Goal: Information Seeking & Learning: Learn about a topic

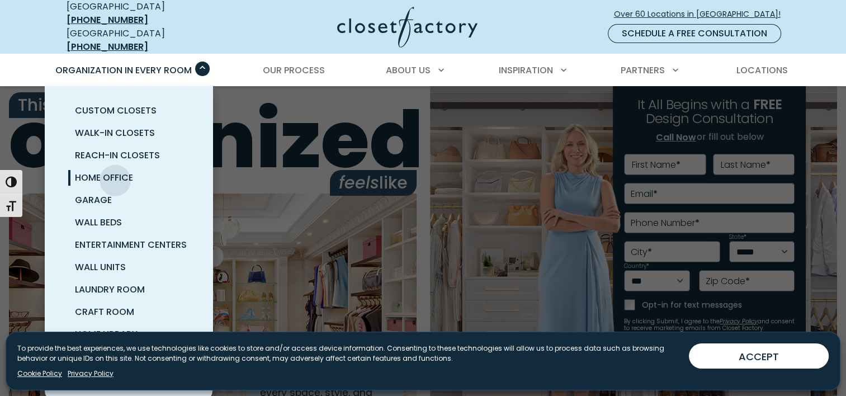
click at [115, 172] on span "Home Office" at bounding box center [104, 177] width 58 height 13
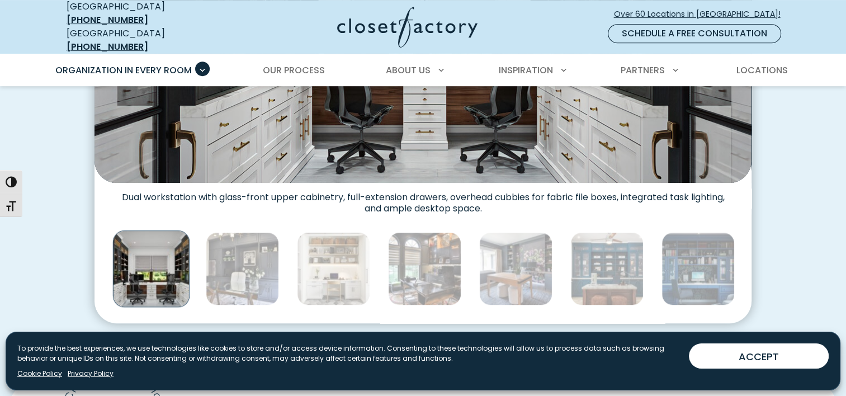
scroll to position [615, 0]
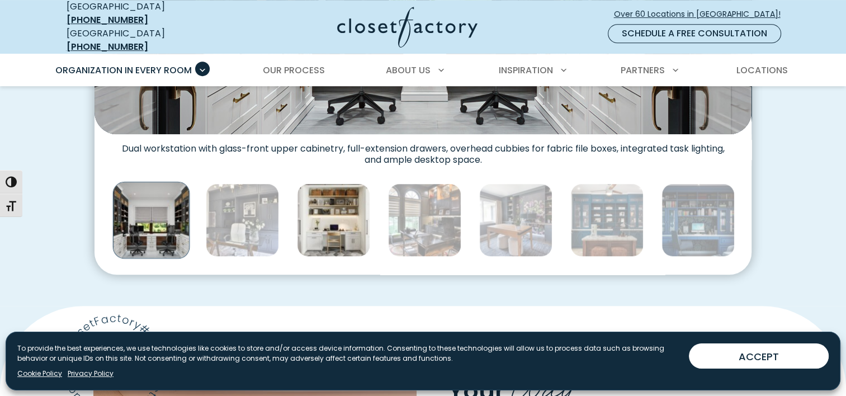
click at [360, 226] on img "Thumbnail Gallery" at bounding box center [333, 219] width 73 height 73
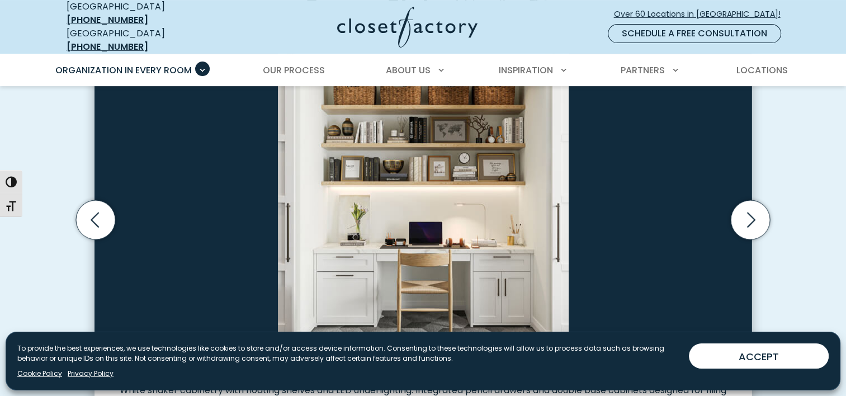
scroll to position [392, 0]
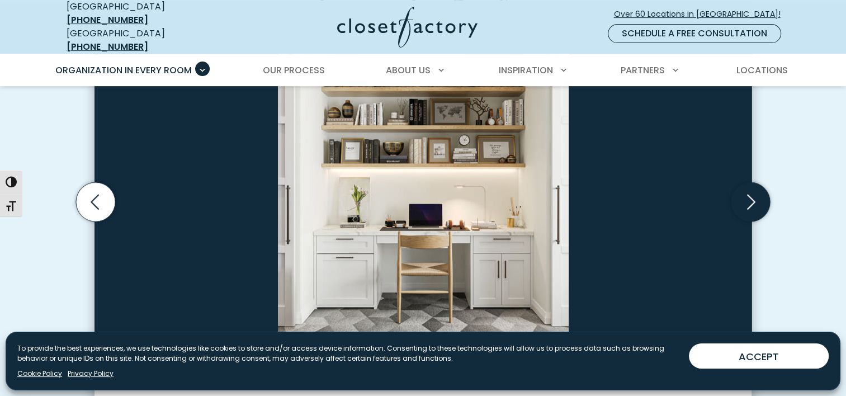
click at [741, 194] on icon "Next slide" at bounding box center [750, 201] width 39 height 39
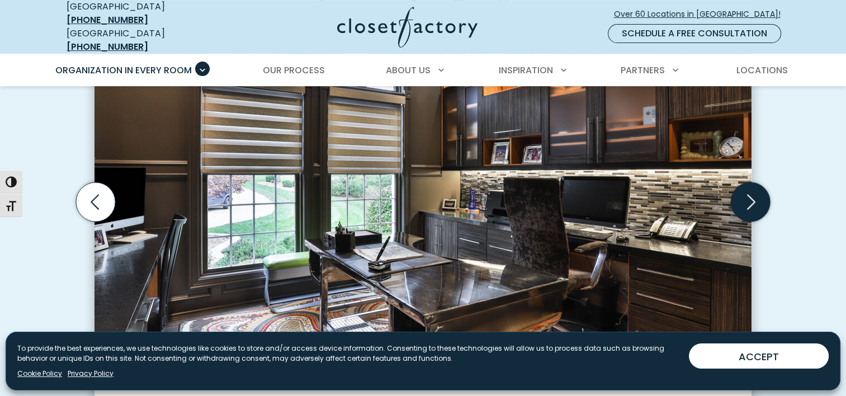
click at [742, 194] on icon "Next slide" at bounding box center [750, 201] width 39 height 39
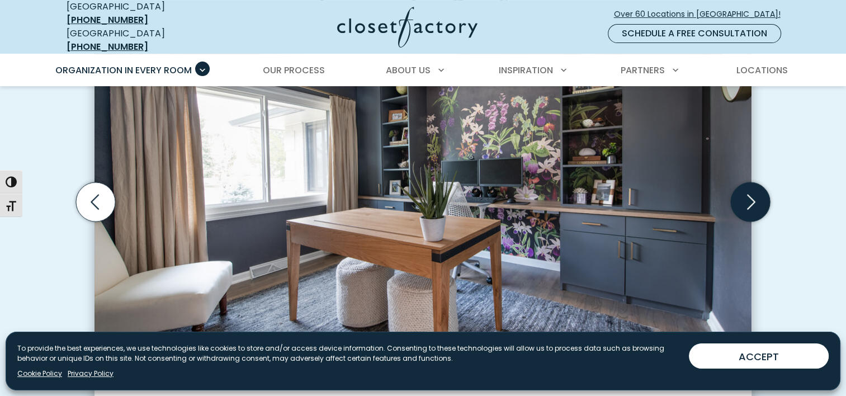
click at [742, 194] on icon "Next slide" at bounding box center [750, 201] width 39 height 39
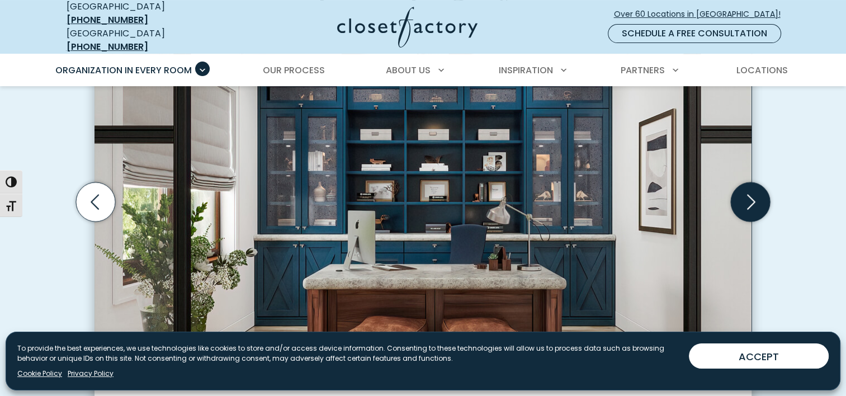
click at [742, 194] on icon "Next slide" at bounding box center [750, 201] width 39 height 39
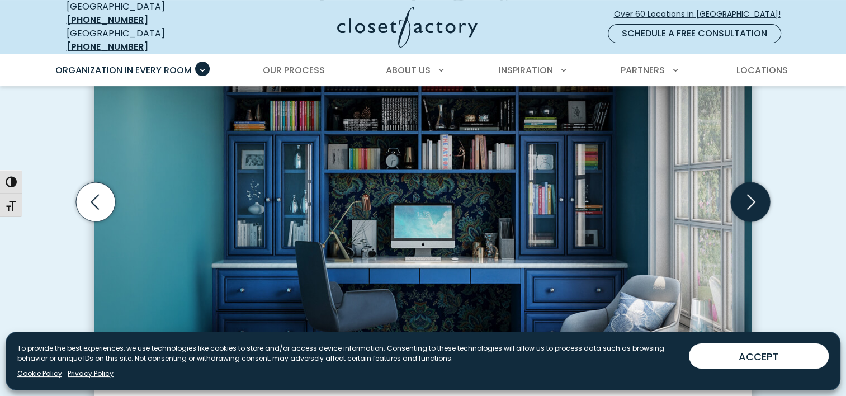
click at [742, 194] on icon "Next slide" at bounding box center [750, 201] width 39 height 39
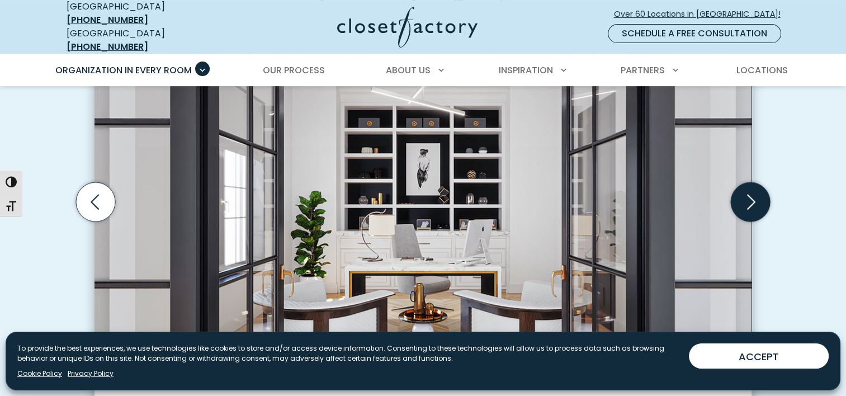
click at [742, 194] on icon "Next slide" at bounding box center [750, 201] width 39 height 39
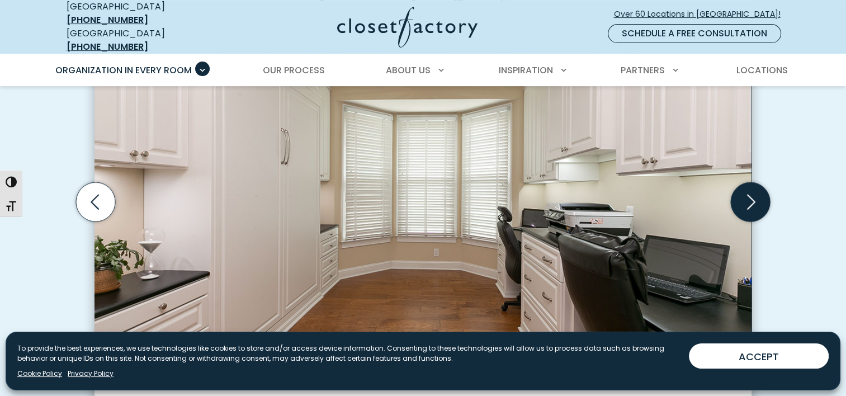
click at [743, 190] on icon "Next slide" at bounding box center [750, 201] width 39 height 39
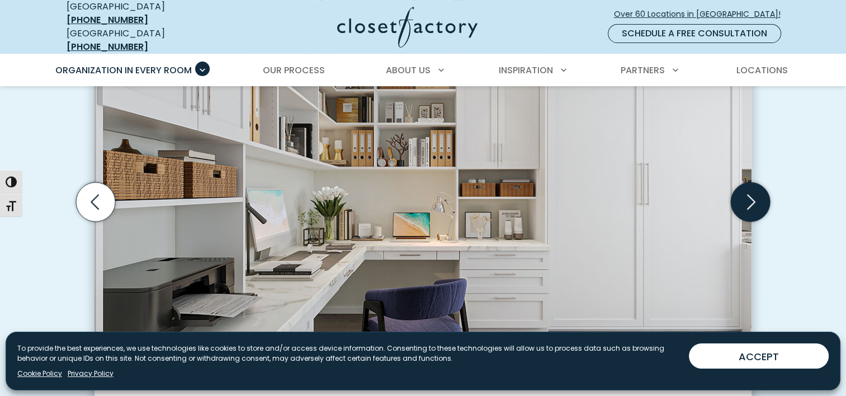
click at [747, 194] on icon "Next slide" at bounding box center [750, 201] width 39 height 39
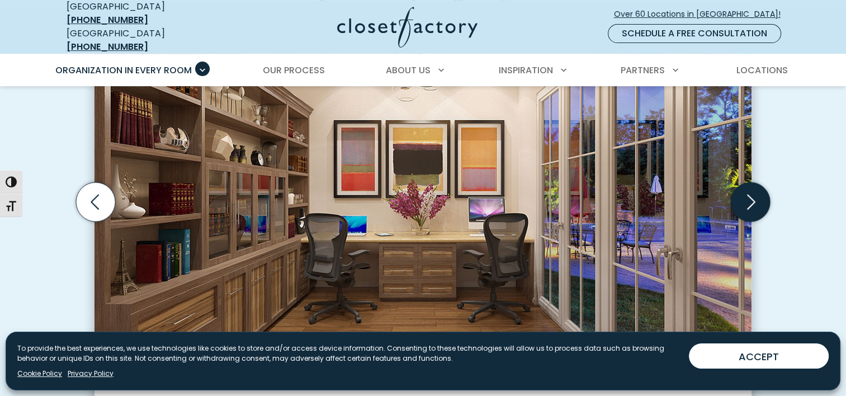
click at [747, 194] on icon "Next slide" at bounding box center [750, 201] width 39 height 39
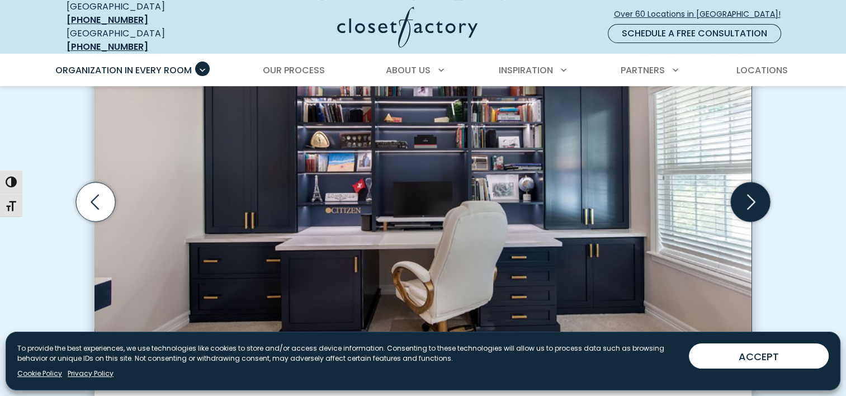
click at [747, 194] on icon "Next slide" at bounding box center [750, 201] width 39 height 39
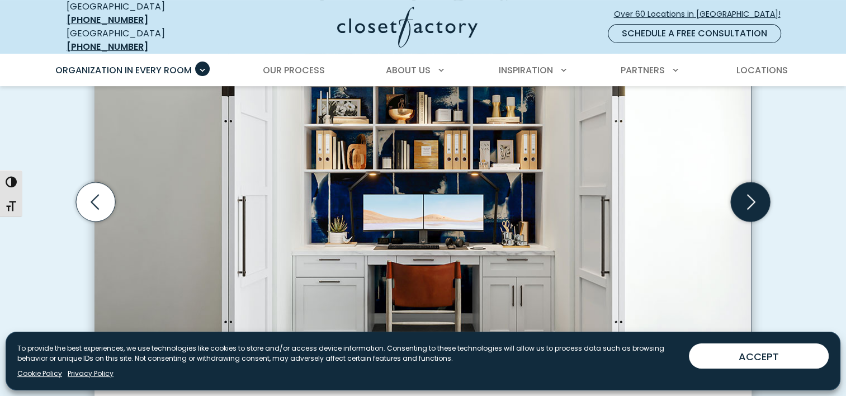
click at [747, 194] on icon "Next slide" at bounding box center [750, 201] width 39 height 39
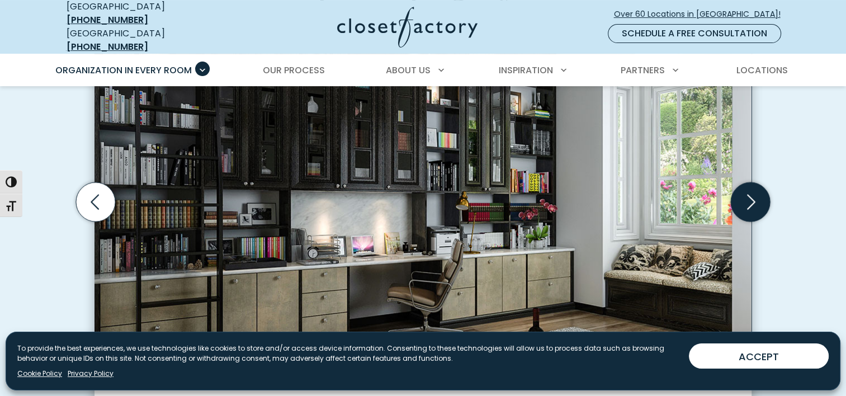
click at [749, 195] on icon "Next slide" at bounding box center [750, 201] width 39 height 39
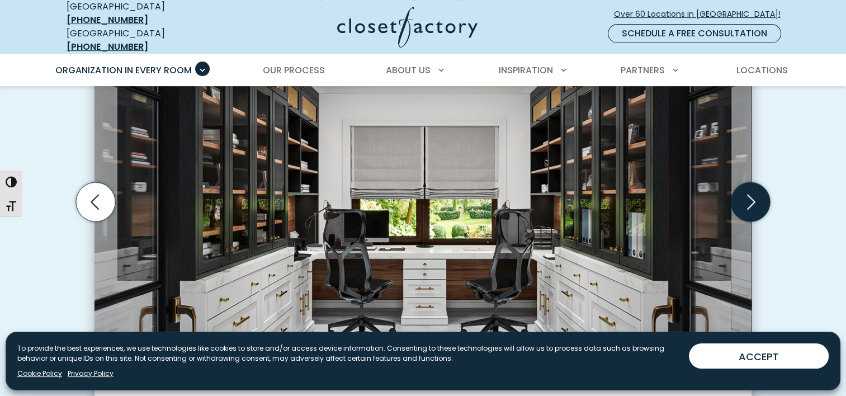
click at [758, 201] on icon "Next slide" at bounding box center [750, 201] width 39 height 39
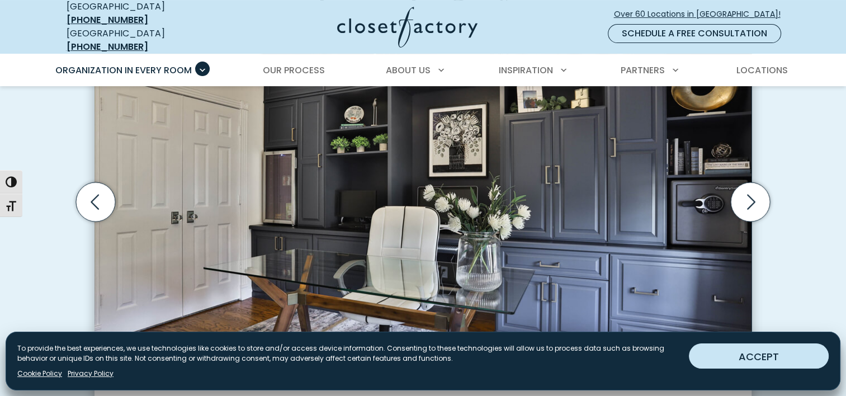
click at [712, 359] on button "ACCEPT" at bounding box center [759, 355] width 140 height 25
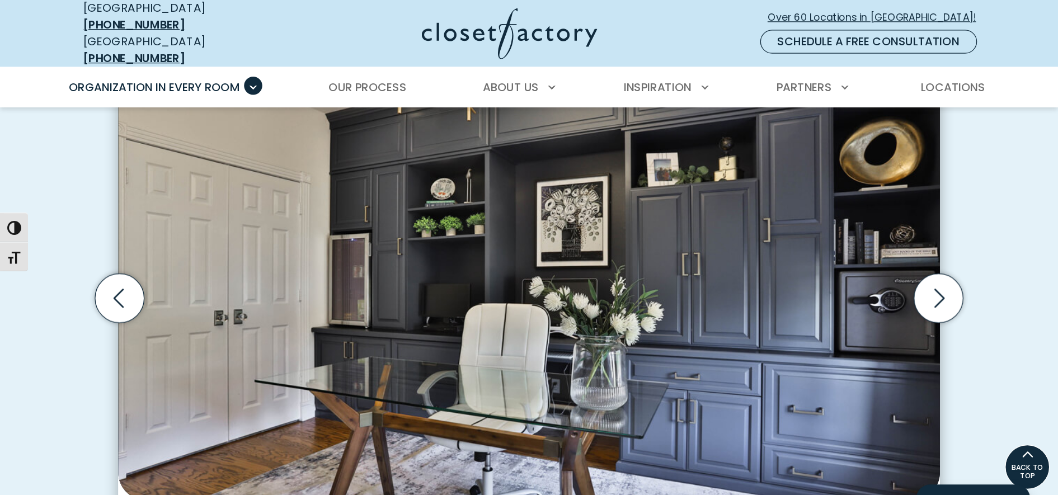
scroll to position [336, 0]
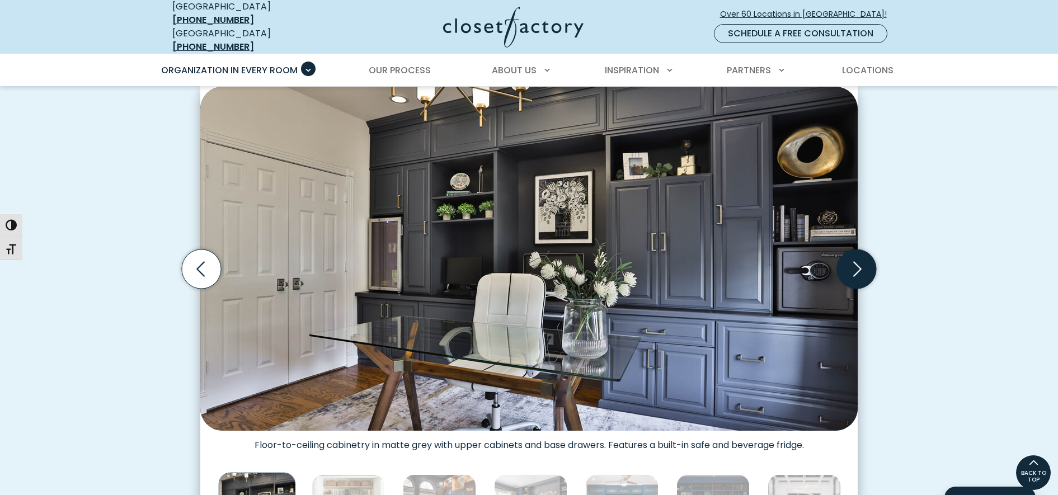
click at [846, 272] on icon "Next slide" at bounding box center [856, 269] width 39 height 39
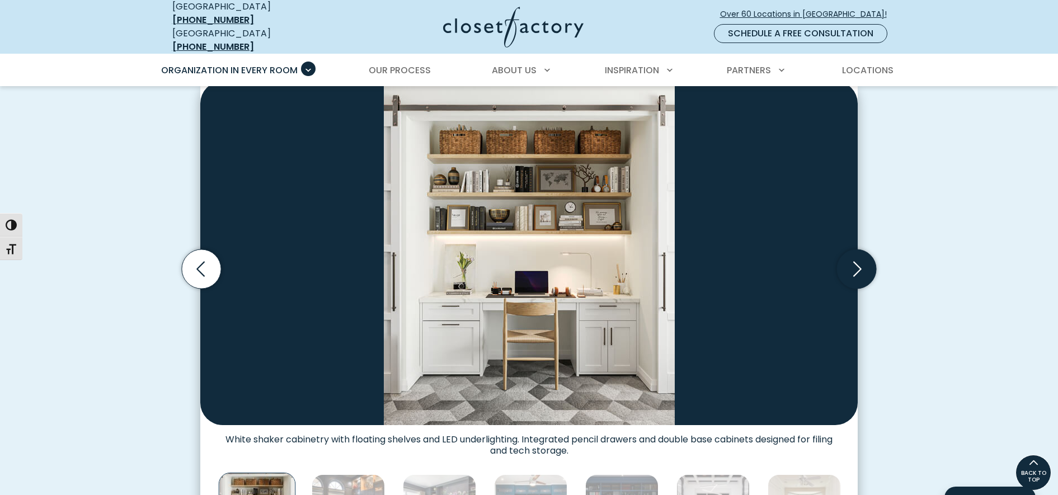
click at [846, 272] on icon "Next slide" at bounding box center [856, 269] width 39 height 39
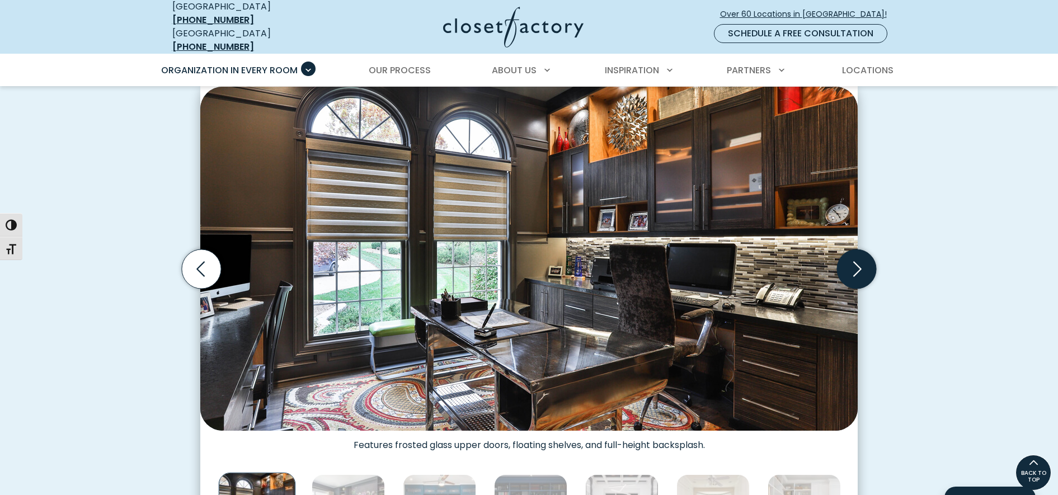
click at [846, 272] on icon "Next slide" at bounding box center [856, 269] width 39 height 39
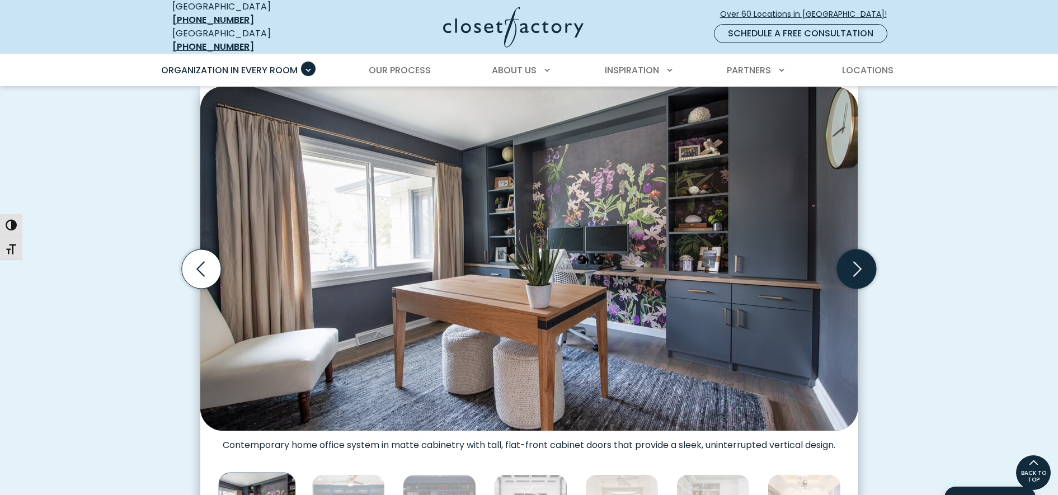
click at [846, 272] on icon "Next slide" at bounding box center [856, 269] width 39 height 39
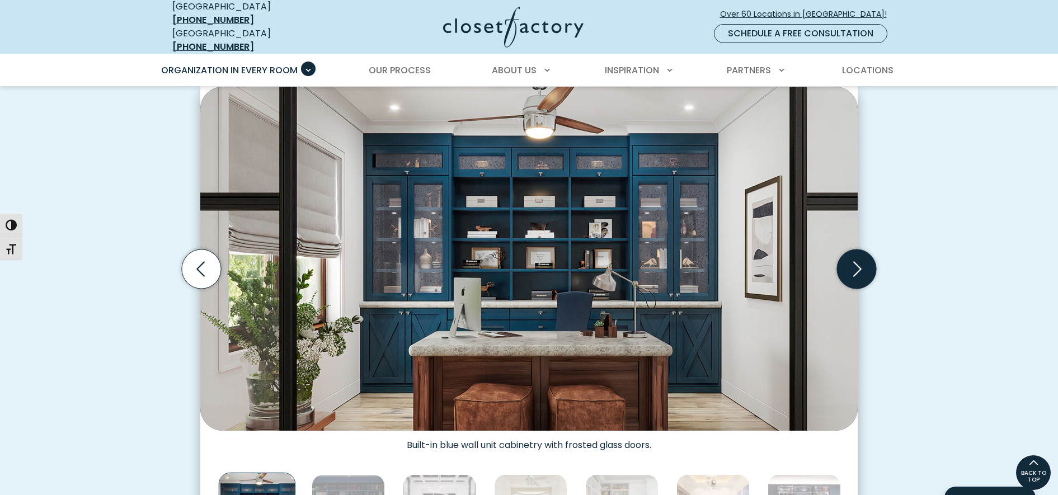
click at [846, 272] on icon "Next slide" at bounding box center [856, 269] width 39 height 39
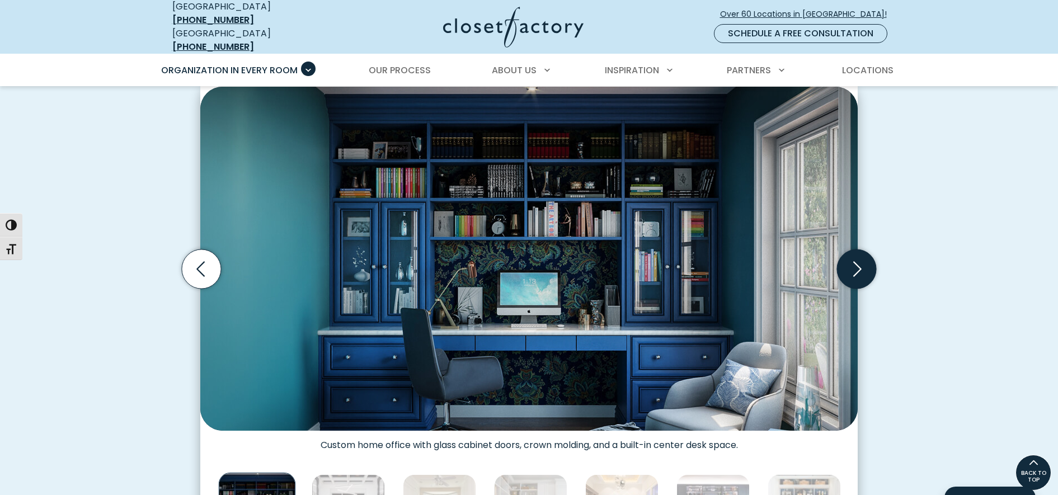
click at [846, 272] on icon "Next slide" at bounding box center [856, 269] width 39 height 39
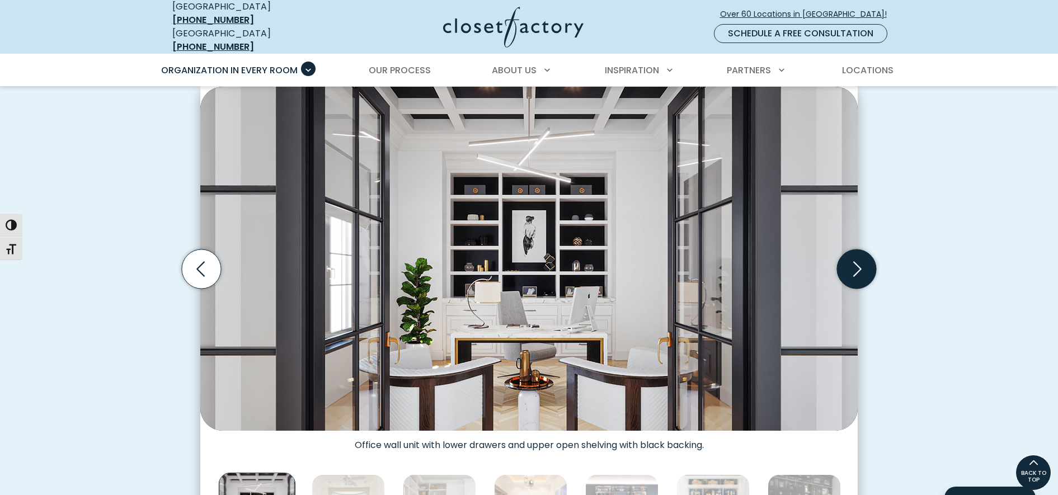
click at [846, 272] on icon "Next slide" at bounding box center [856, 269] width 39 height 39
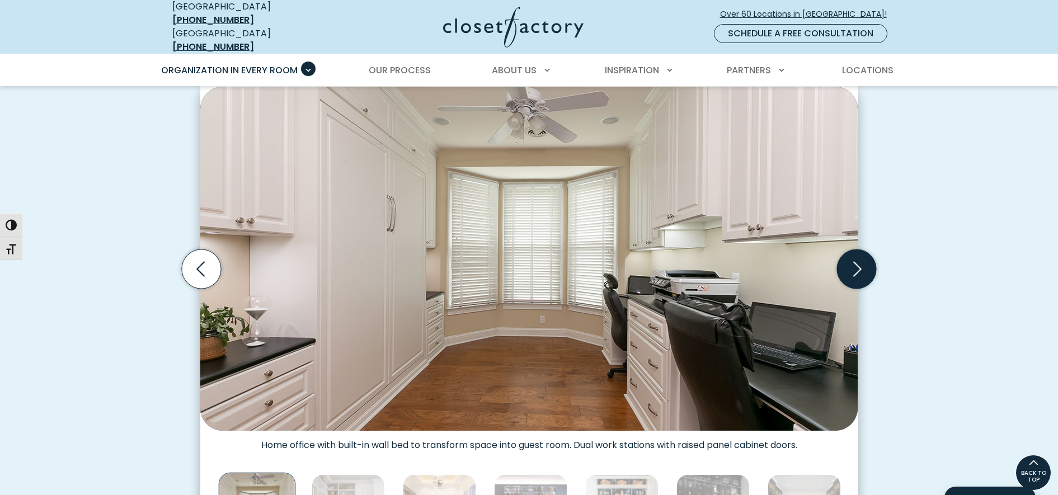
click at [846, 272] on icon "Next slide" at bounding box center [856, 269] width 39 height 39
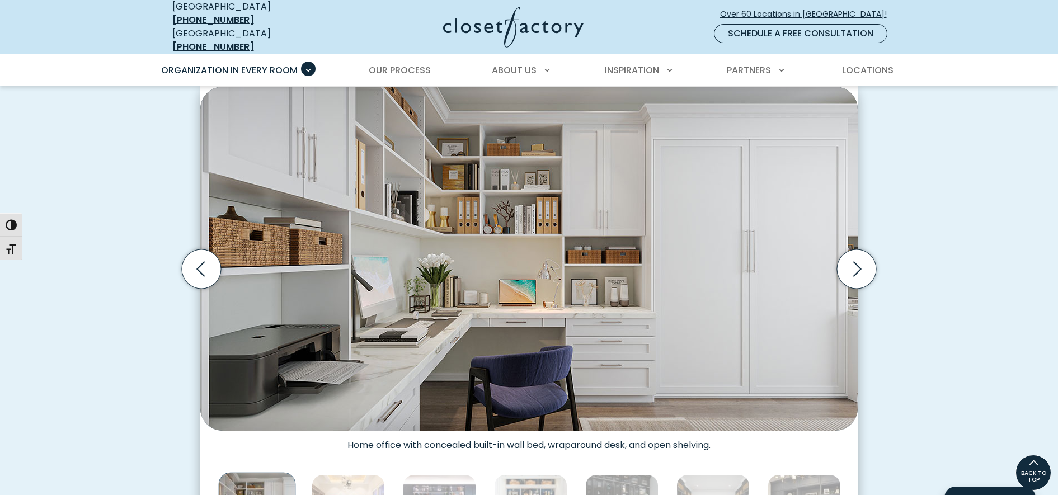
click at [831, 326] on img "Thumbnail Gallery" at bounding box center [528, 259] width 657 height 344
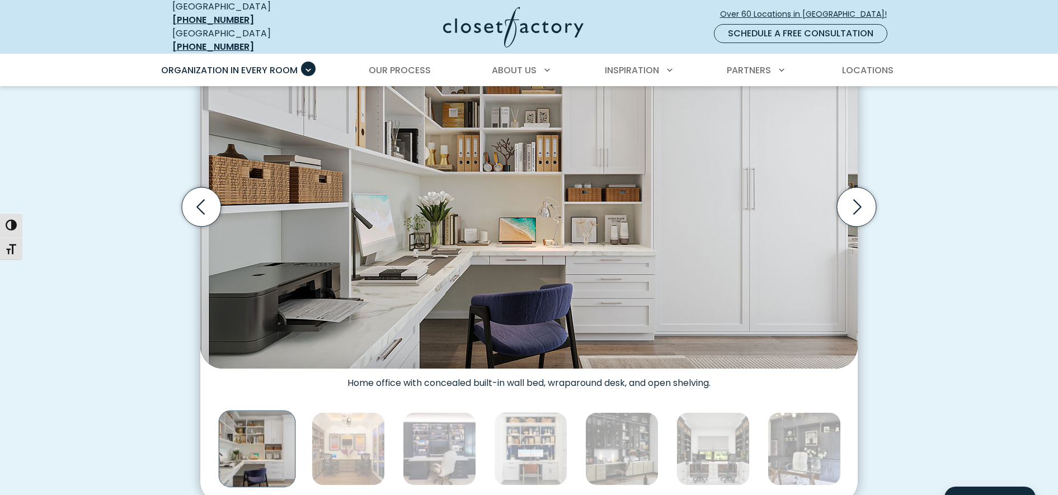
scroll to position [406, 0]
